Goal: Share content

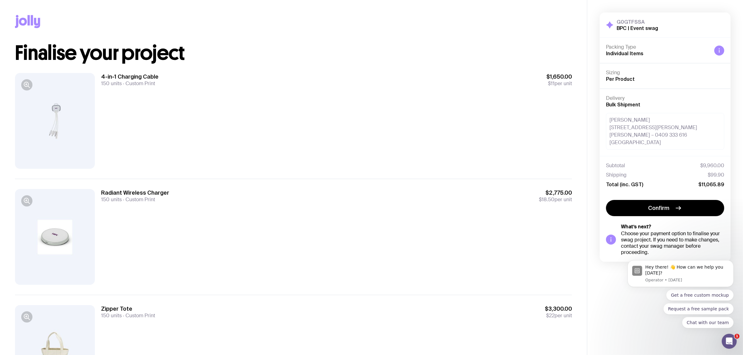
click at [631, 318] on div "Get a free custom mockup Request a free sample pack Chat with our team" at bounding box center [681, 308] width 106 height 39
click at [731, 262] on icon "Dismiss notification" at bounding box center [731, 261] width 3 height 3
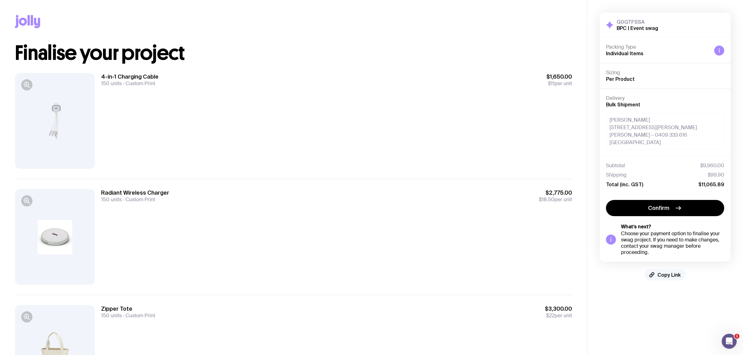
click at [682, 269] on button "Copy Link" at bounding box center [666, 274] width 42 height 11
